Goal: Find contact information: Find contact information

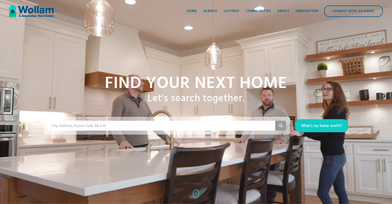
click at [190, 11] on div "Home" at bounding box center [192, 11] width 10 height 5
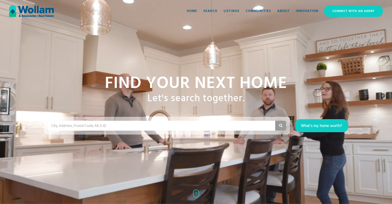
click at [351, 9] on div "Connect with an Agent" at bounding box center [353, 11] width 58 height 10
